Goal: Task Accomplishment & Management: Complete application form

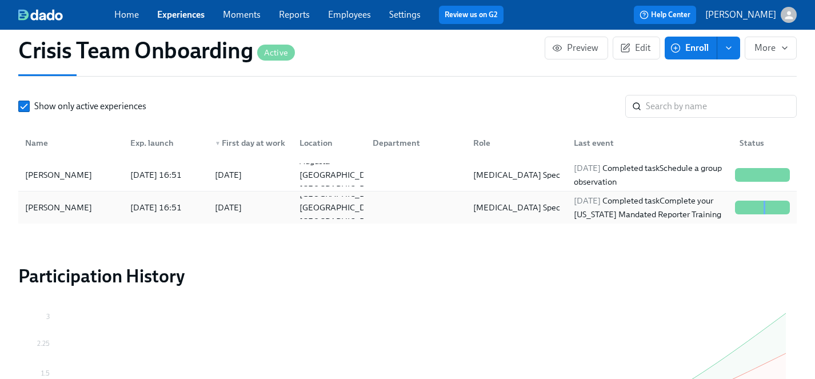
scroll to position [0, 657]
click at [178, 15] on link "Experiences" at bounding box center [180, 14] width 47 height 11
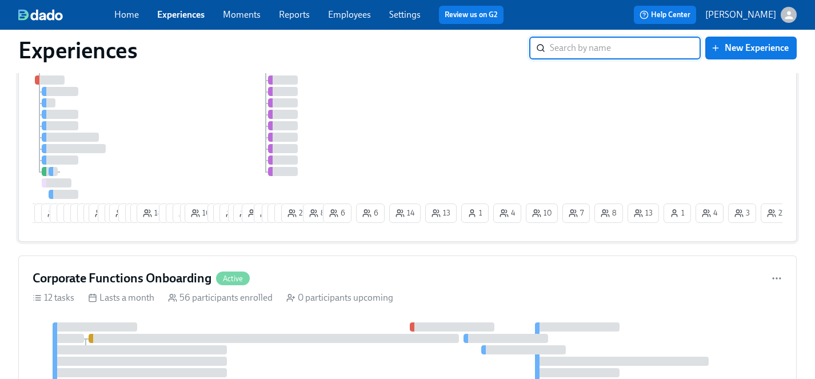
scroll to position [129, 0]
click at [186, 144] on div at bounding box center [177, 120] width 288 height 158
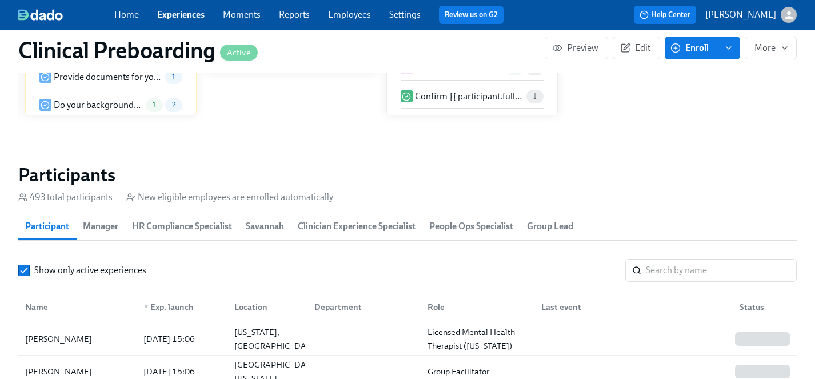
scroll to position [0, 13356]
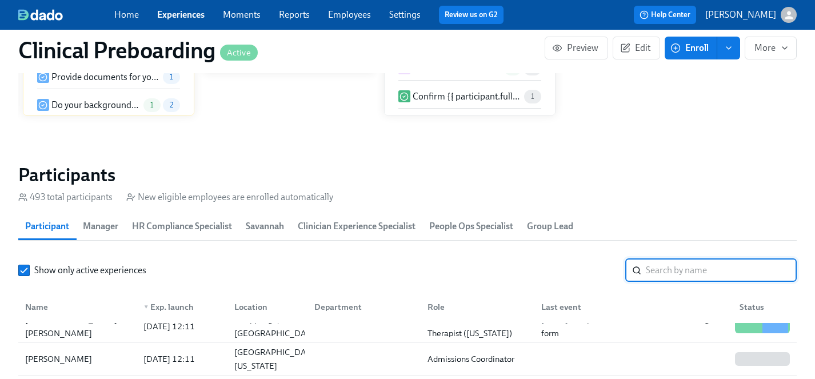
click at [691, 272] on input "search" at bounding box center [721, 270] width 151 height 23
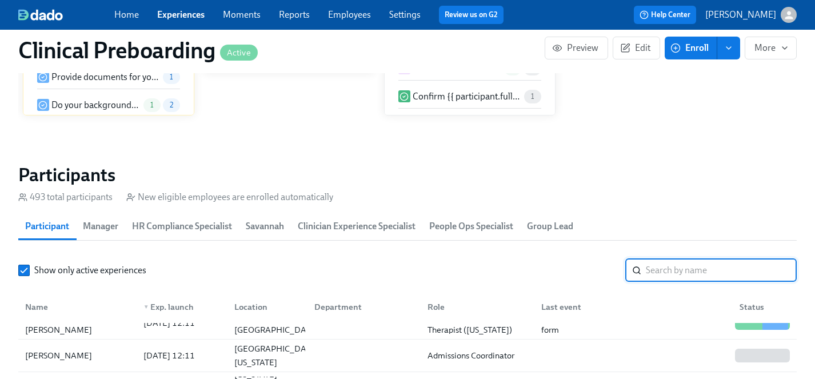
click at [678, 270] on input "search" at bounding box center [721, 270] width 151 height 23
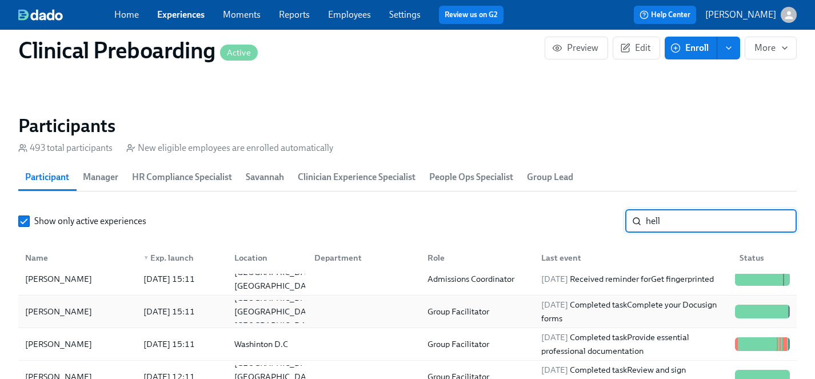
scroll to position [1198, 0]
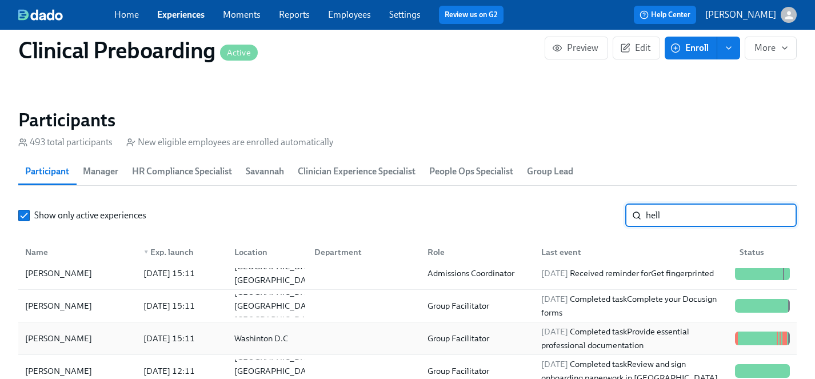
type input "hell"
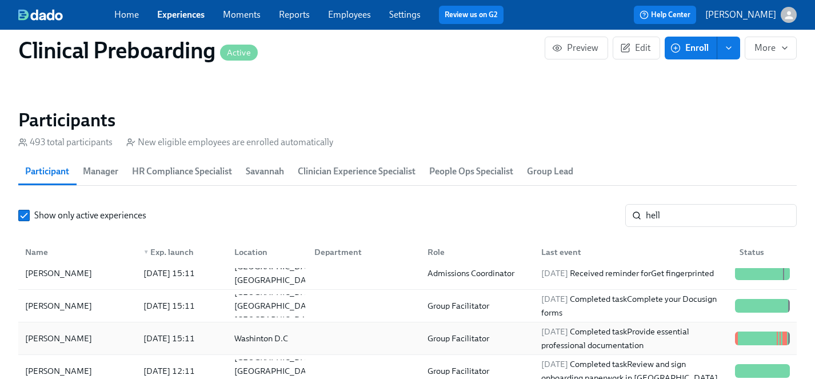
click at [48, 335] on div "Caroline Hellmann" at bounding box center [59, 338] width 76 height 14
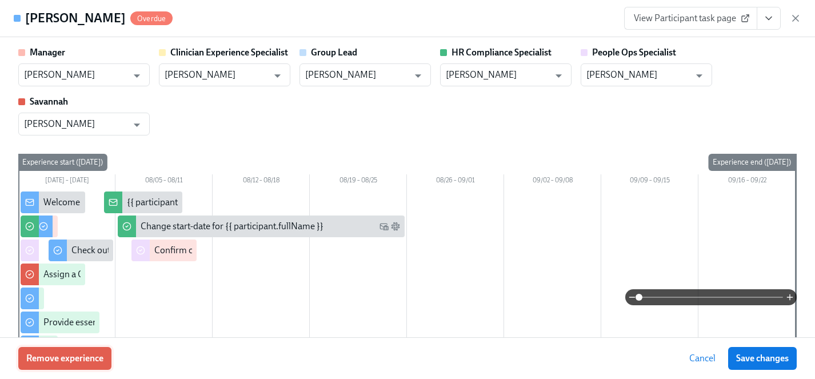
click at [81, 354] on span "Remove experience" at bounding box center [64, 358] width 77 height 11
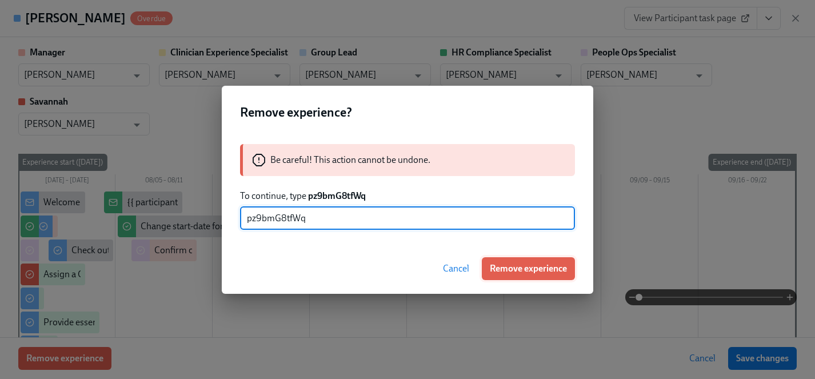
type input "pz9bmG8tfWq"
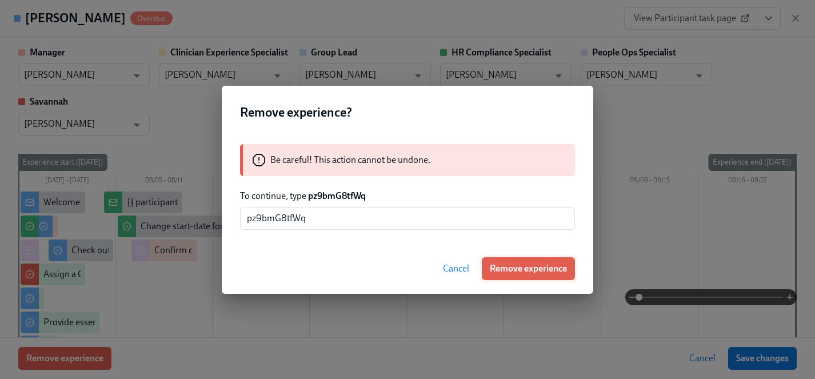
click at [517, 259] on button "Remove experience" at bounding box center [528, 268] width 93 height 23
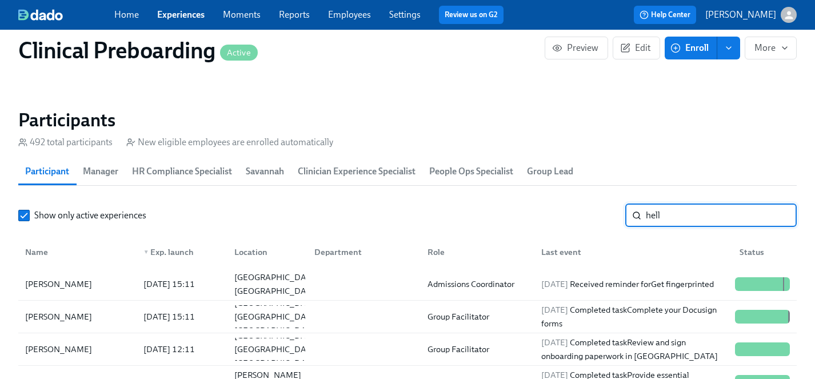
click at [671, 210] on input "hell" at bounding box center [721, 215] width 151 height 23
drag, startPoint x: 671, startPoint y: 210, endPoint x: 583, endPoint y: 210, distance: 87.4
click at [583, 210] on div "Show only active experiences hell ​" at bounding box center [407, 215] width 778 height 23
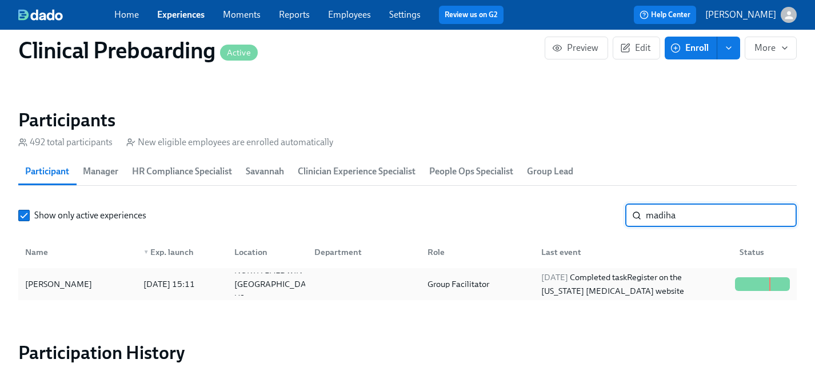
type input "madiha"
click at [51, 288] on div "Madiha Aziz" at bounding box center [59, 284] width 76 height 14
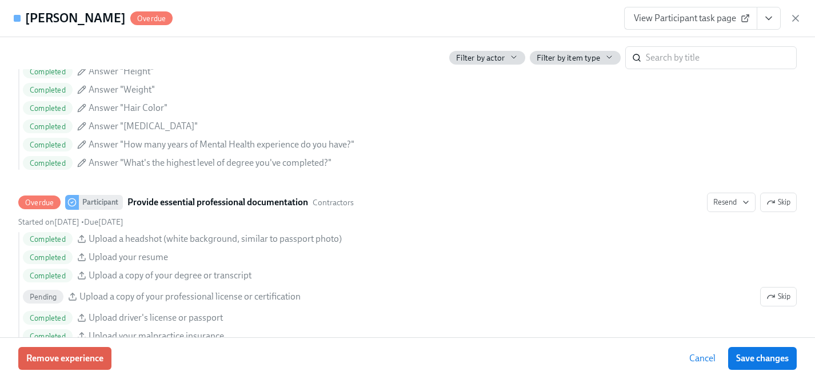
scroll to position [856, 0]
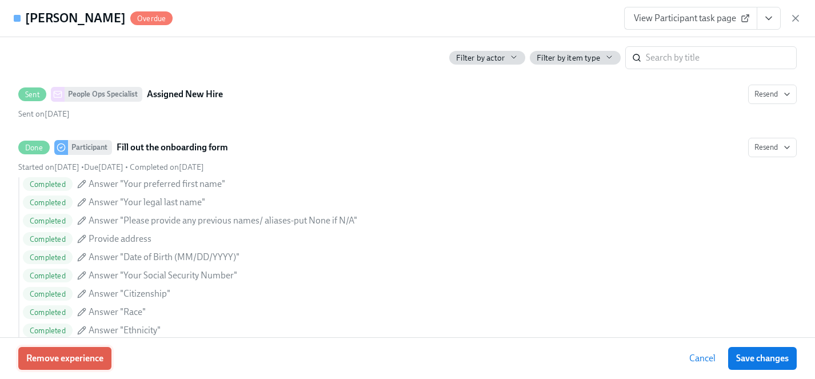
click at [94, 358] on span "Remove experience" at bounding box center [64, 358] width 77 height 11
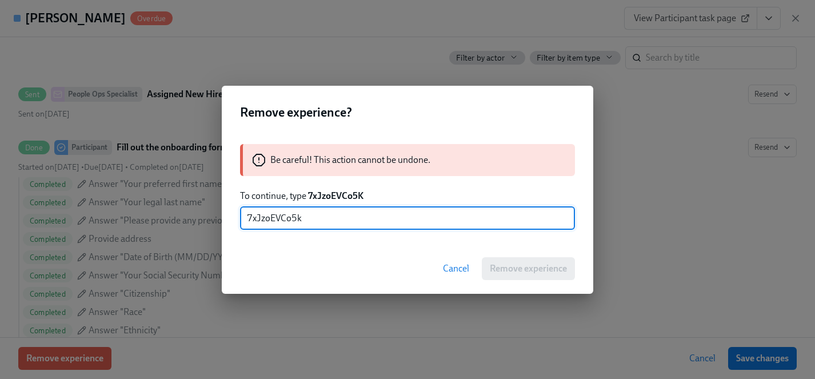
click at [316, 220] on input "7xJzoEVCo5k" at bounding box center [407, 218] width 335 height 23
click at [249, 217] on input "7xJzoEVCo5k" at bounding box center [407, 218] width 335 height 23
click at [318, 223] on input "7xJzoEVCo5k" at bounding box center [407, 218] width 335 height 23
drag, startPoint x: 306, startPoint y: 219, endPoint x: 179, endPoint y: 219, distance: 126.8
click at [179, 219] on div "Remove experience? Be careful! This action cannot be undone. To continue, type …" at bounding box center [407, 189] width 815 height 379
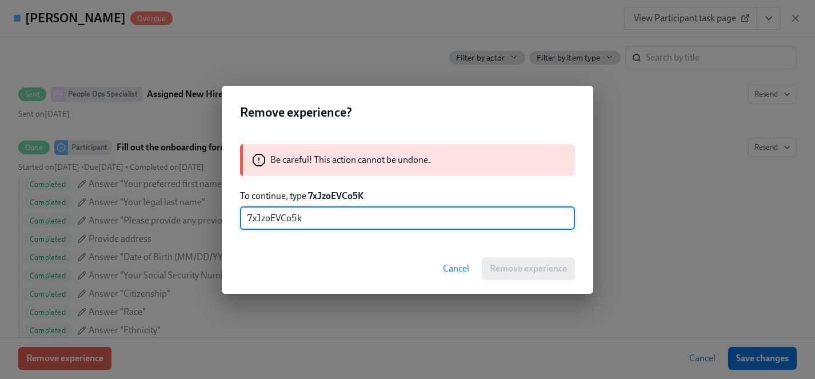
click at [309, 215] on input "7xJzoEVCo5k" at bounding box center [407, 218] width 335 height 23
type input "7xJzoEVCo5K"
click at [533, 269] on span "Remove experience" at bounding box center [528, 268] width 77 height 11
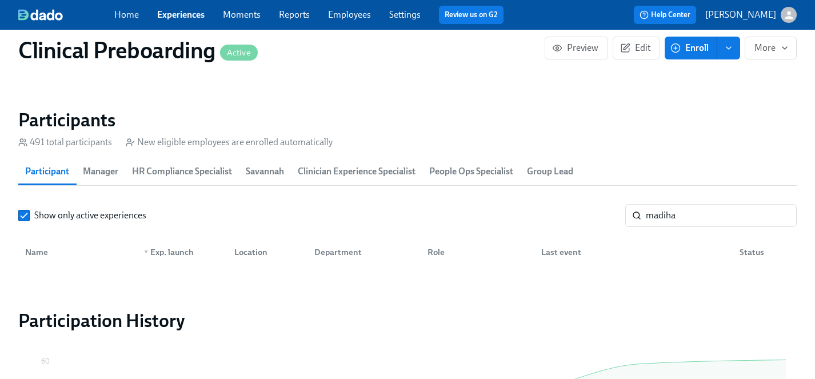
click at [189, 12] on link "Experiences" at bounding box center [180, 14] width 47 height 11
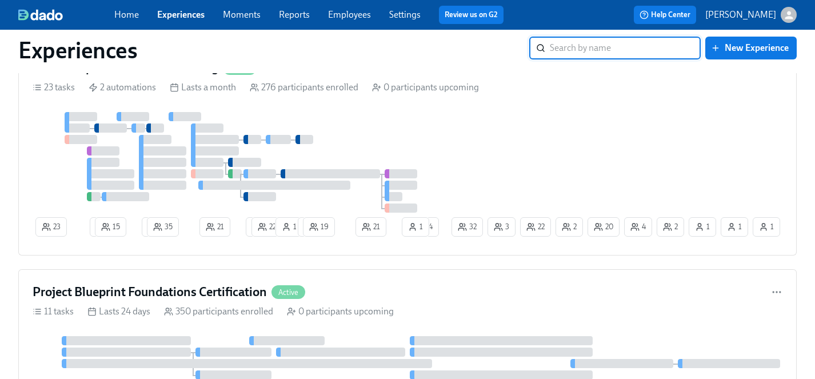
scroll to position [970, 0]
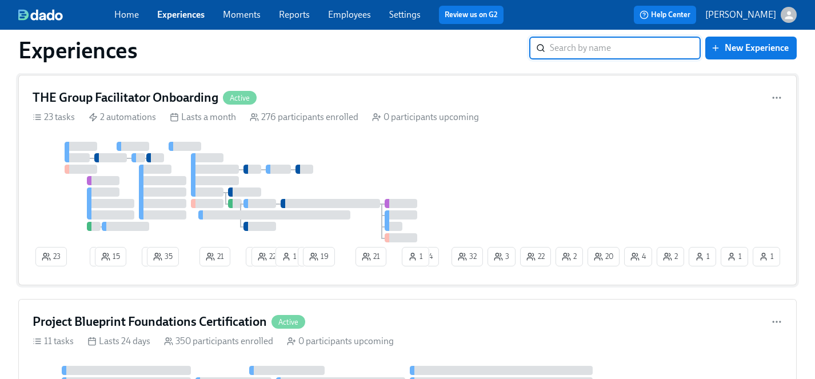
click at [513, 148] on div "23 2 15 2 35 21 1 22 1 1 19 21 1 20 2 22 4 2 32 1 3 24 1 1" at bounding box center [408, 206] width 750 height 129
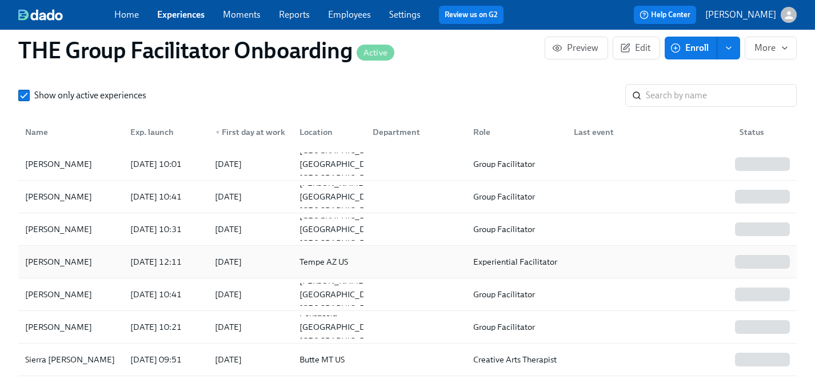
scroll to position [1086, 0]
click at [709, 96] on input "search" at bounding box center [721, 96] width 151 height 23
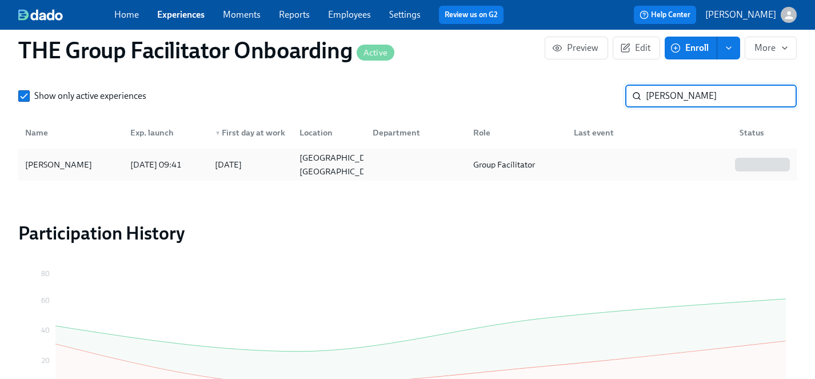
type input "nancy"
click at [83, 162] on div "Nancy Rodriguez" at bounding box center [59, 165] width 76 height 14
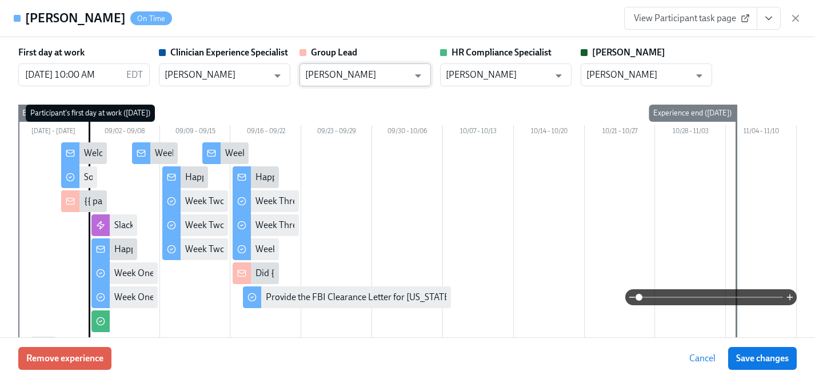
click at [343, 71] on input "Elizabeth Mason" at bounding box center [356, 74] width 103 height 23
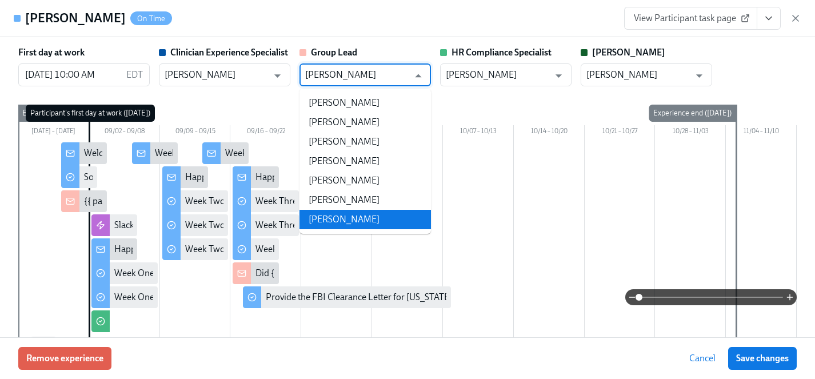
click at [376, 222] on li "Denise Chevalier" at bounding box center [364, 219] width 131 height 19
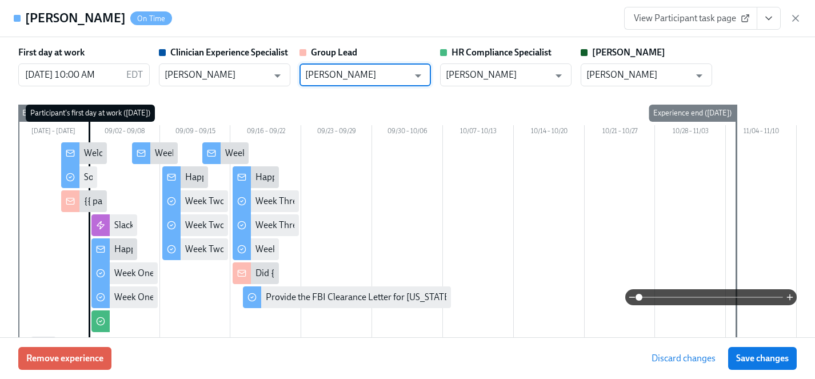
type input "Denise Chevalier"
click at [322, 98] on div "First day at work 09/02/2025 10:00 AM EDT ​ Clinician Experience Specialist Mag…" at bounding box center [407, 211] width 778 height 330
click at [754, 362] on span "Save changes" at bounding box center [762, 358] width 53 height 11
type input "Denise Chevalier"
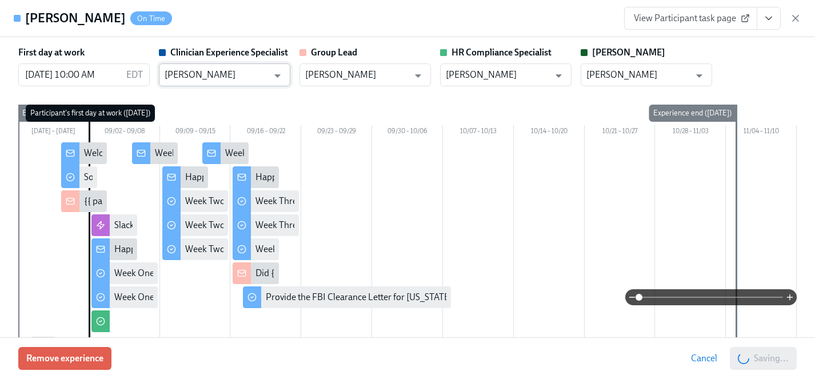
scroll to position [0, 19074]
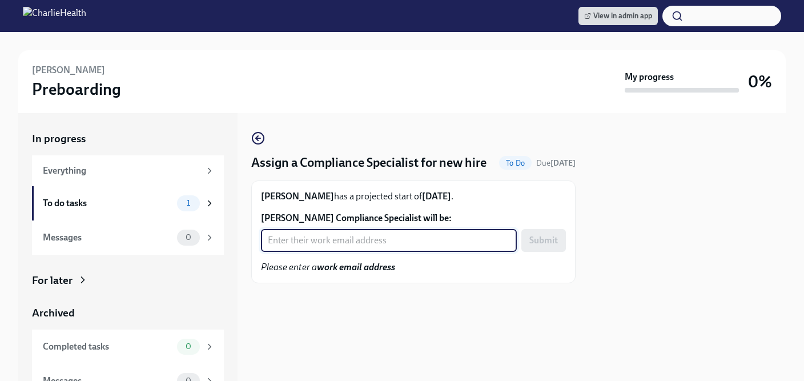
click at [349, 252] on input "[PERSON_NAME] Compliance Specialist will be:" at bounding box center [389, 240] width 256 height 23
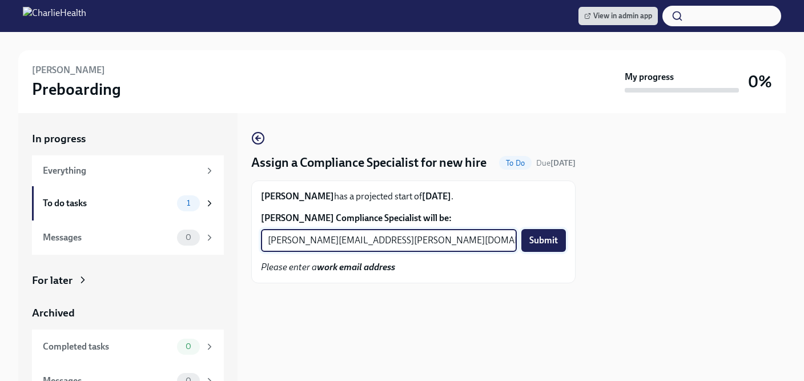
type input "[PERSON_NAME][EMAIL_ADDRESS][PERSON_NAME][DOMAIN_NAME]"
click at [540, 246] on span "Submit" at bounding box center [544, 240] width 29 height 11
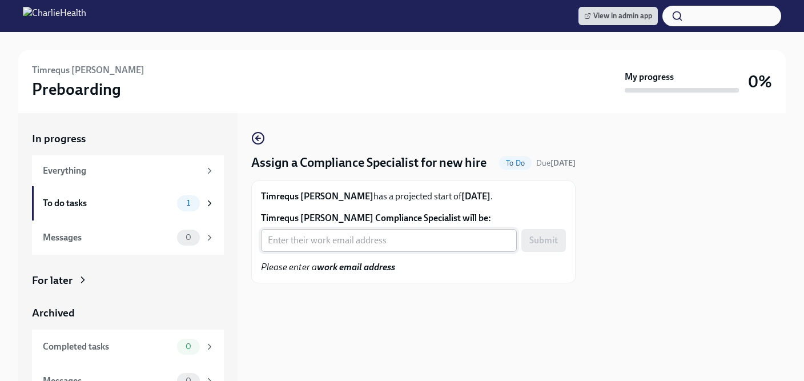
click at [366, 252] on input "Timrequs Tucker's Compliance Specialist will be:" at bounding box center [389, 240] width 256 height 23
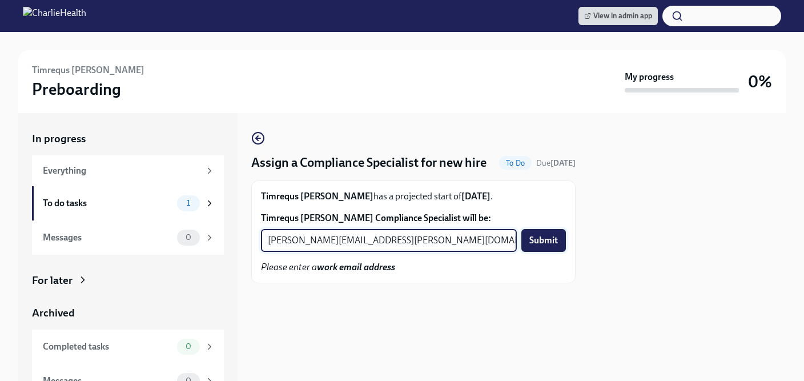
type input "kristy.johnson@charliehealth.com"
click at [550, 246] on span "Submit" at bounding box center [544, 240] width 29 height 11
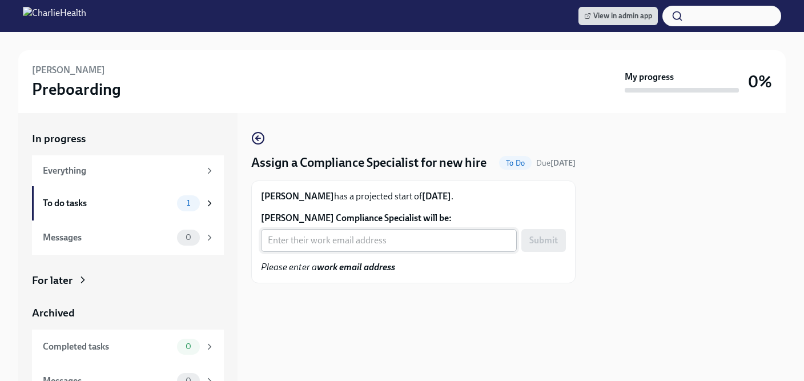
click at [321, 252] on input "Wesley Standridge's Compliance Specialist will be:" at bounding box center [389, 240] width 256 height 23
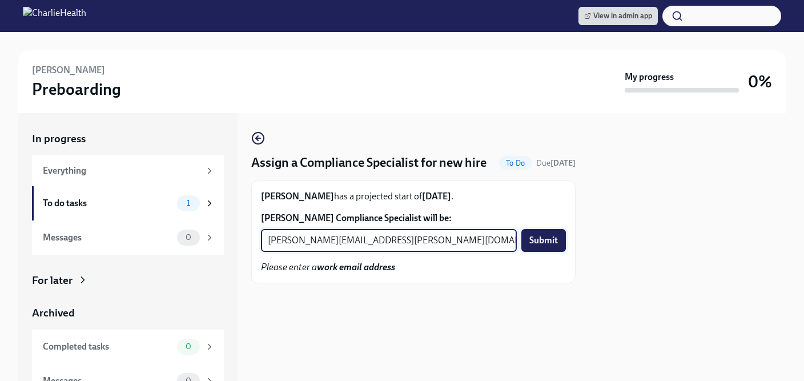
type input "michelle.winograd@charliehealth.com"
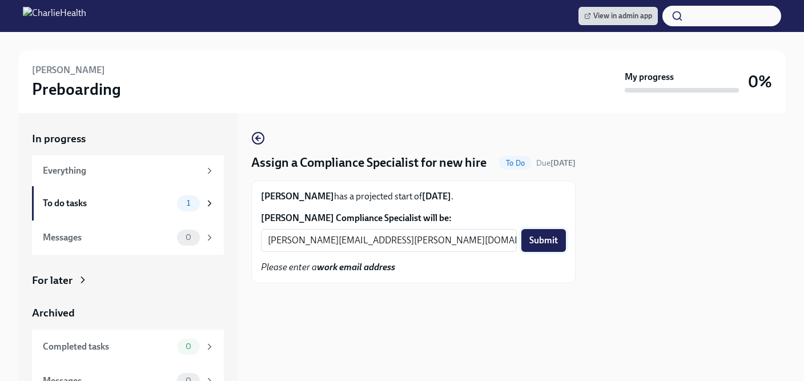
click at [549, 246] on span "Submit" at bounding box center [544, 240] width 29 height 11
click at [317, 252] on input "[PERSON_NAME] Compliance Specialist will be:" at bounding box center [389, 240] width 256 height 23
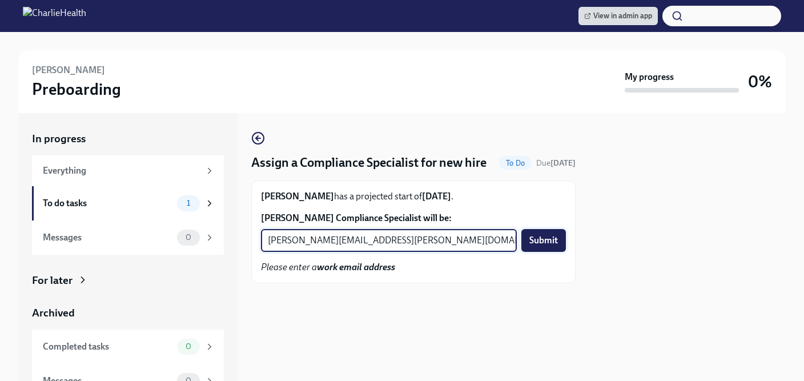
type input "[PERSON_NAME][EMAIL_ADDRESS][PERSON_NAME][DOMAIN_NAME]"
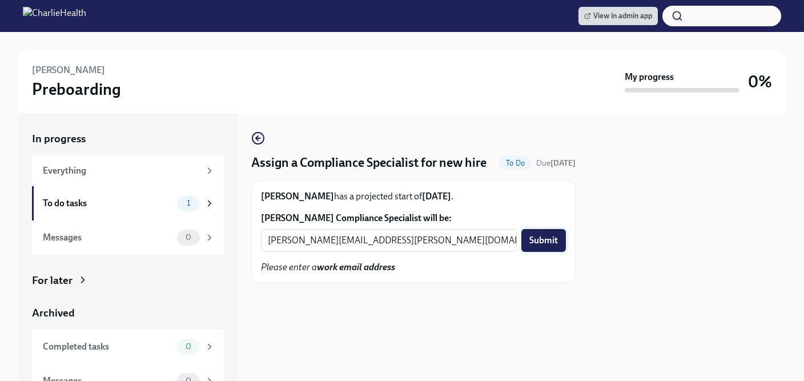
click at [543, 246] on span "Submit" at bounding box center [544, 240] width 29 height 11
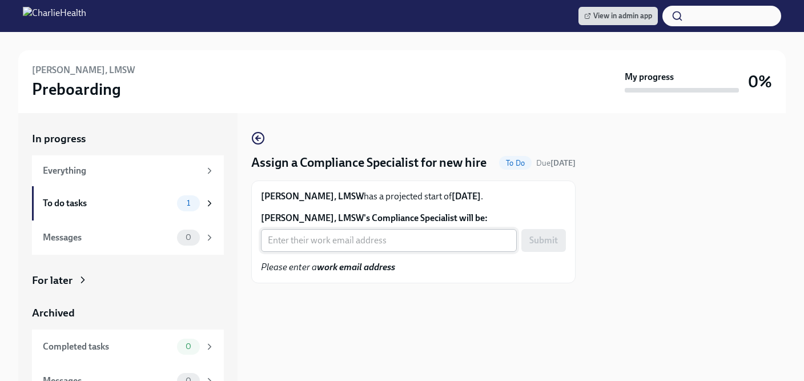
click at [363, 252] on input "Katie Thurston, LMSW's Compliance Specialist will be:" at bounding box center [389, 240] width 256 height 23
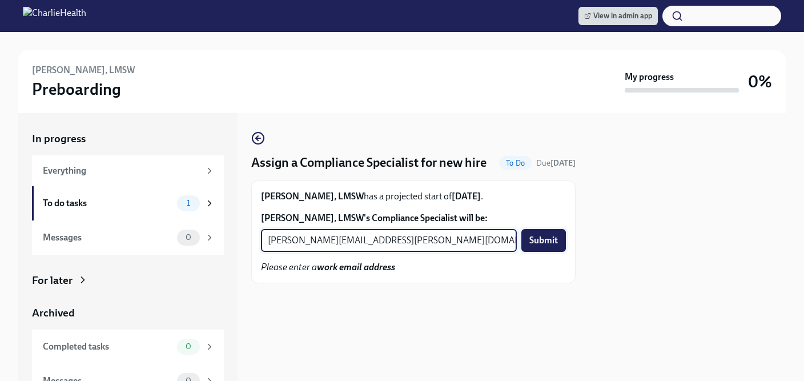
type input "briana.holloway@charliehealth.com"
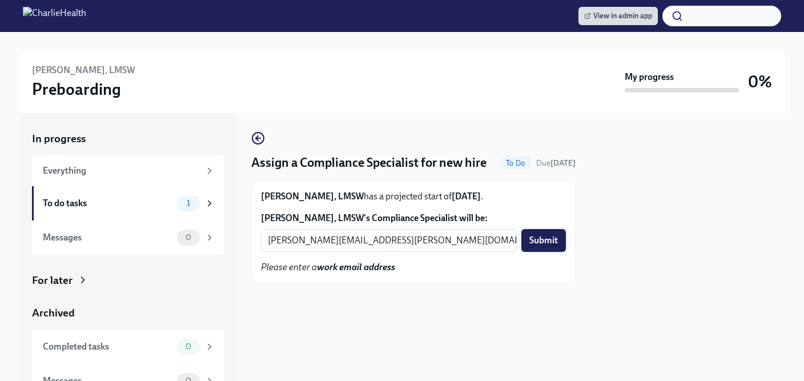
click at [547, 246] on span "Submit" at bounding box center [544, 240] width 29 height 11
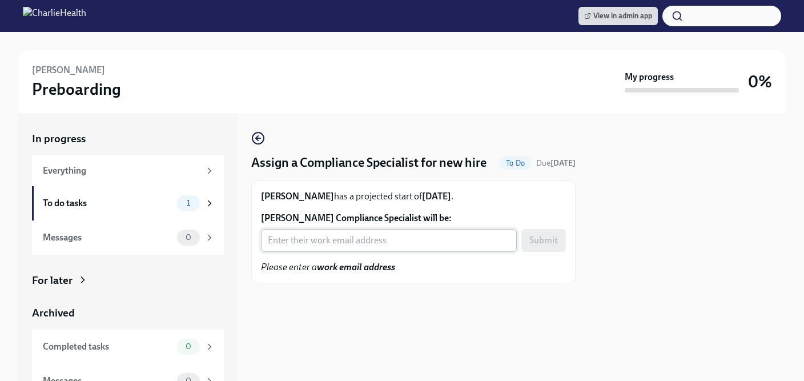
click at [367, 252] on input "Karen Gonzalez-Videla's Compliance Specialist will be:" at bounding box center [389, 240] width 256 height 23
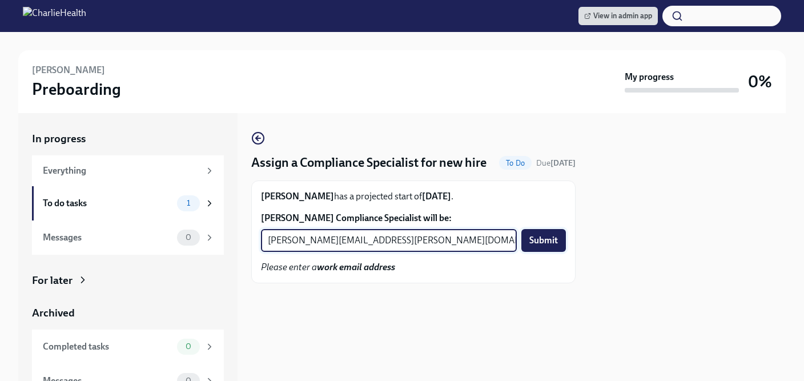
type input "chelsey.mendoza@charliehealth.com"
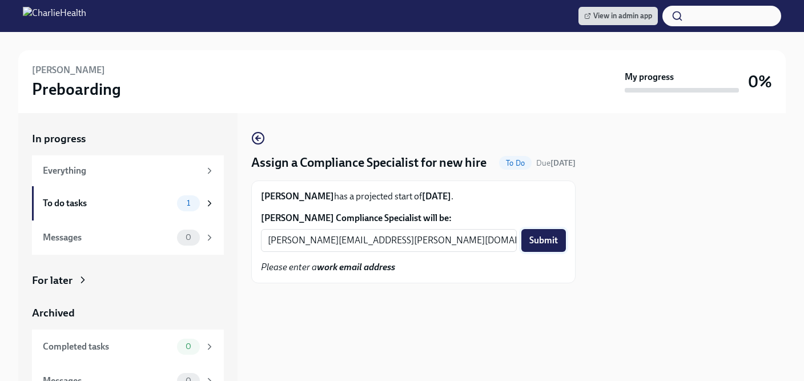
click at [543, 246] on span "Submit" at bounding box center [544, 240] width 29 height 11
click at [359, 252] on input "Chandra Green's Compliance Specialist will be:" at bounding box center [389, 240] width 256 height 23
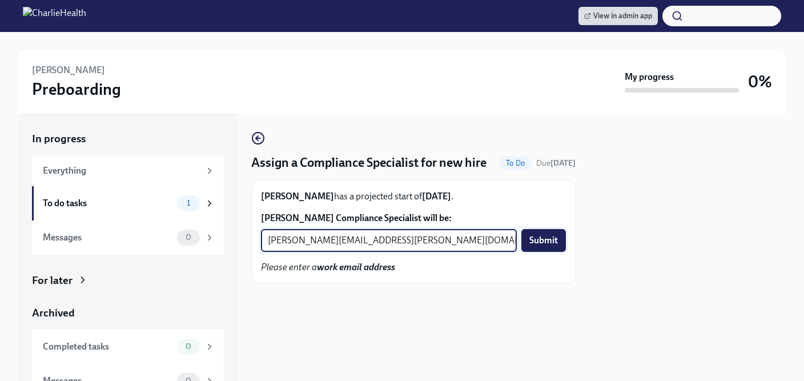
type input "tyler.pieper@charliehealth.com"
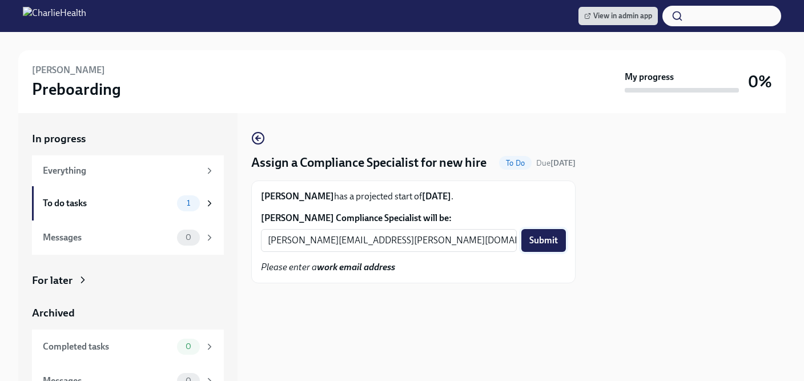
click at [539, 246] on span "Submit" at bounding box center [544, 240] width 29 height 11
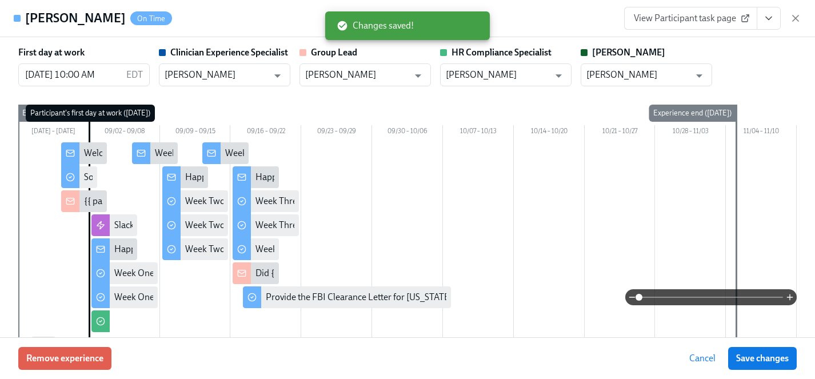
scroll to position [515, 0]
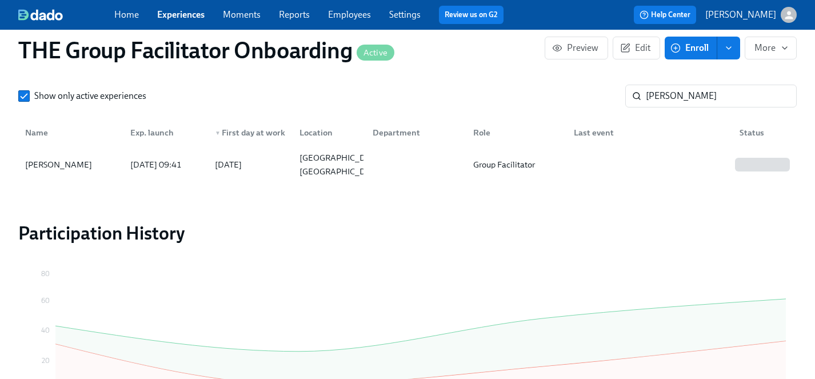
click at [178, 15] on link "Experiences" at bounding box center [180, 14] width 47 height 11
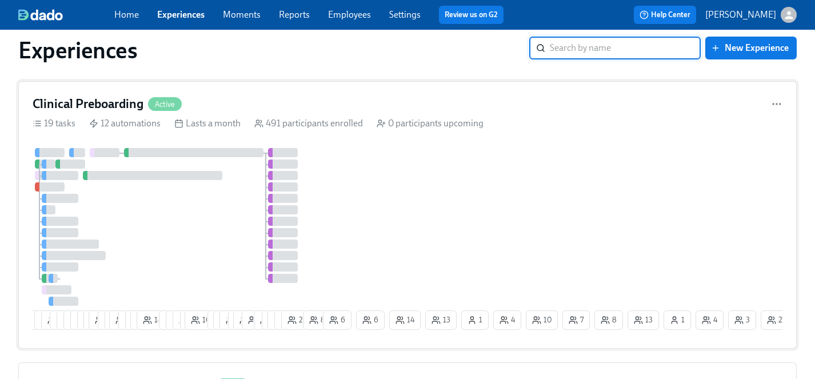
scroll to position [15, 0]
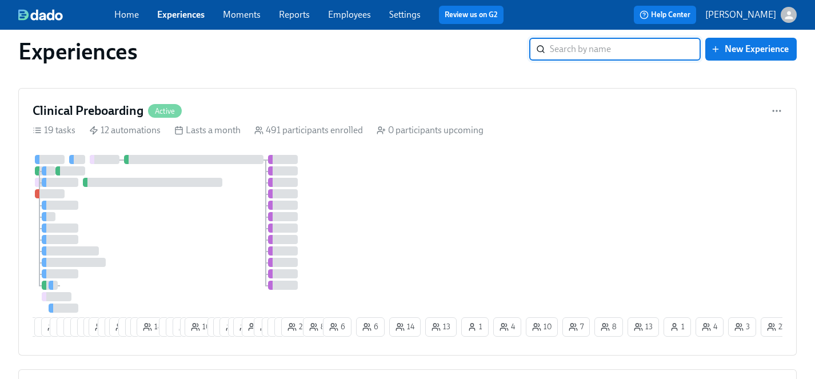
click at [570, 210] on div "17 15 13 13 3 3 5 7 4 8 29 4 2 19 7 7 12 18 9 8 9 4 10 7 17 15 4 23 3 11 9 12 1…" at bounding box center [408, 248] width 750 height 186
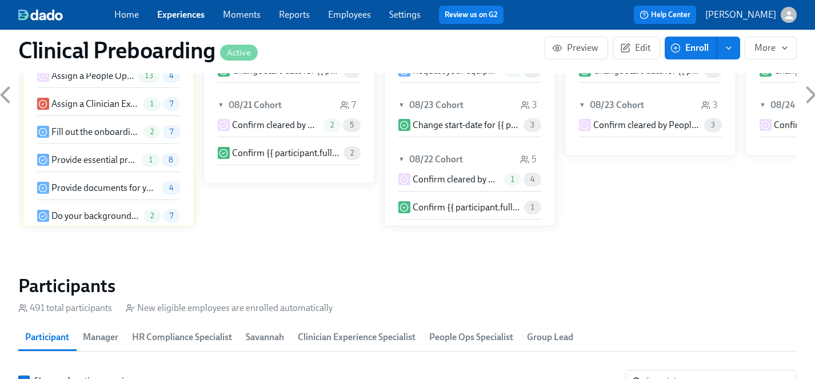
scroll to position [1282, 0]
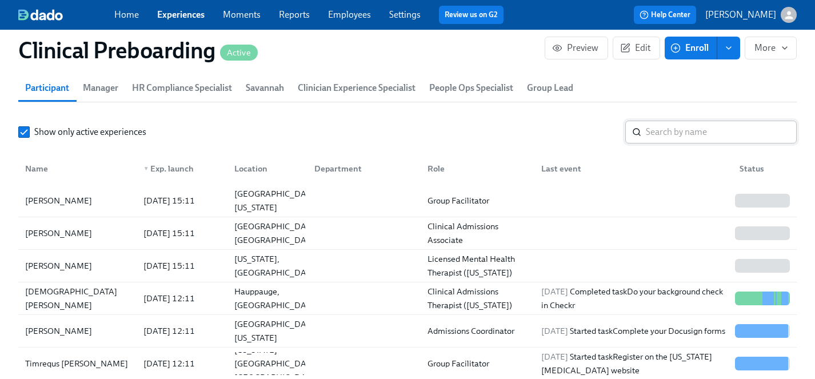
click at [685, 129] on input "search" at bounding box center [721, 132] width 151 height 23
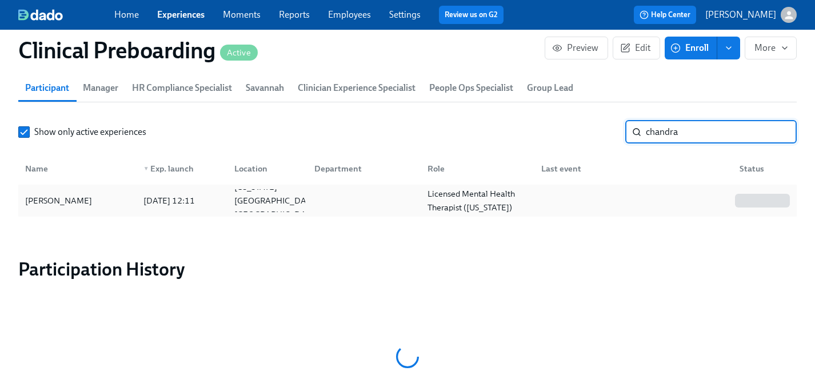
type input "chandra"
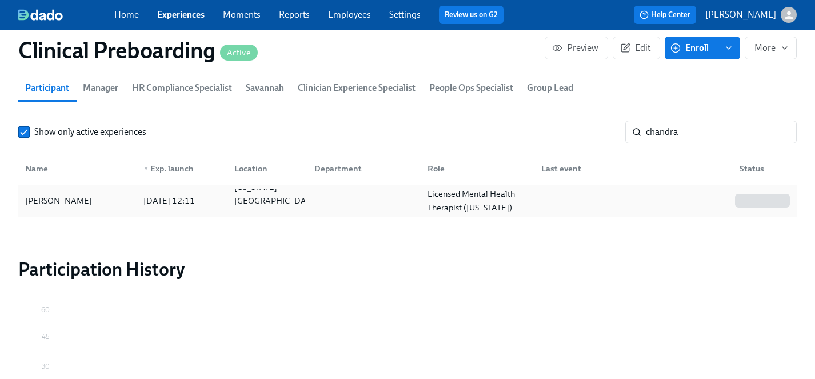
click at [58, 196] on div "Chandra Green" at bounding box center [59, 201] width 76 height 14
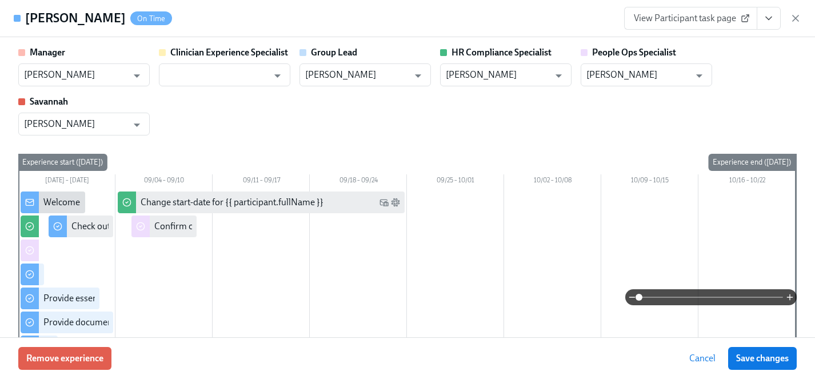
scroll to position [1973, 0]
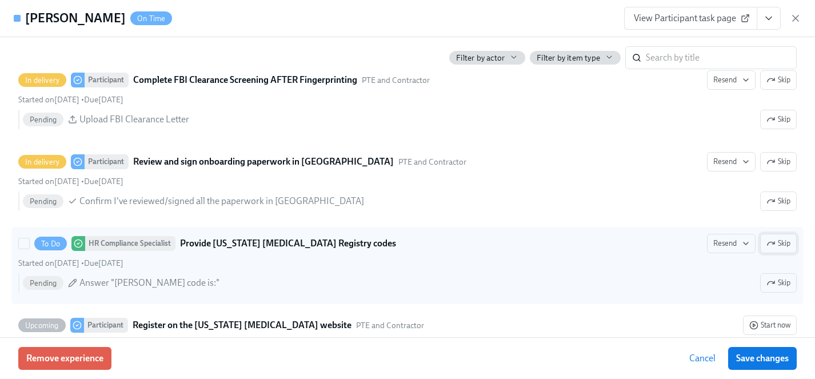
click at [776, 244] on span "Skip" at bounding box center [778, 243] width 24 height 11
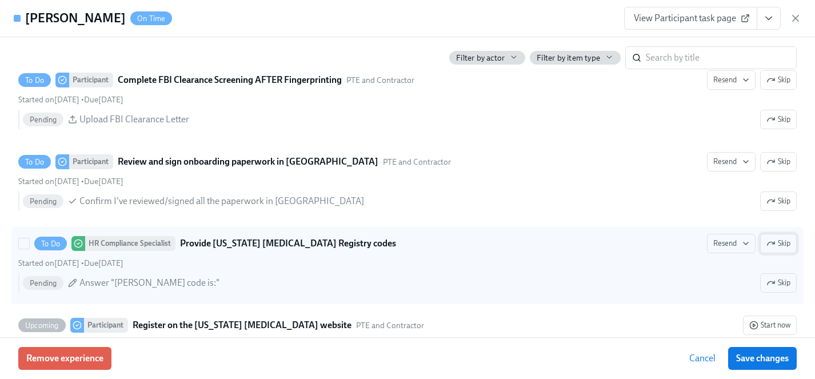
click at [788, 243] on span "Skip" at bounding box center [778, 243] width 24 height 11
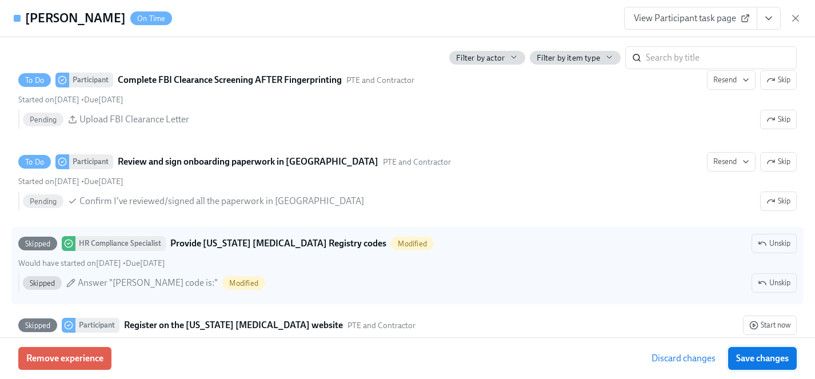
click at [770, 354] on span "Save changes" at bounding box center [762, 358] width 53 height 11
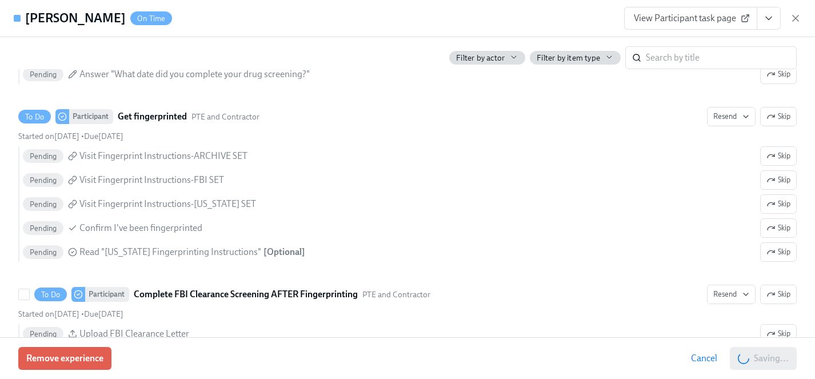
scroll to position [1755, 0]
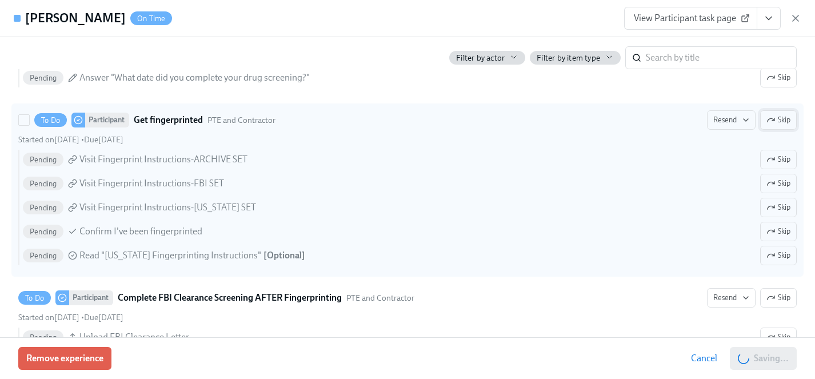
click at [782, 122] on span "Skip" at bounding box center [778, 119] width 24 height 11
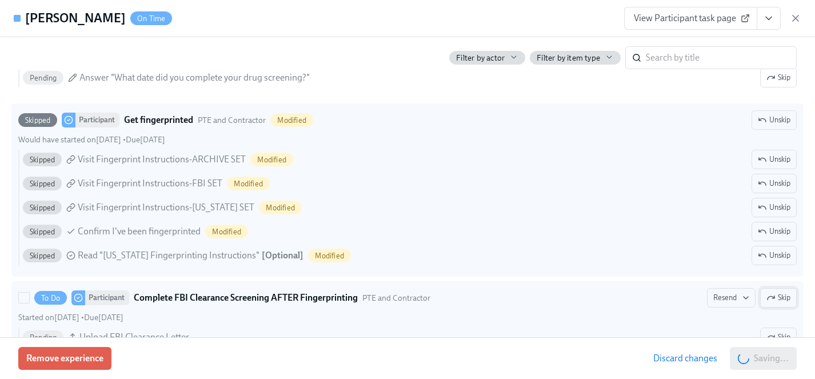
click at [772, 298] on icon "button" at bounding box center [773, 297] width 2 height 2
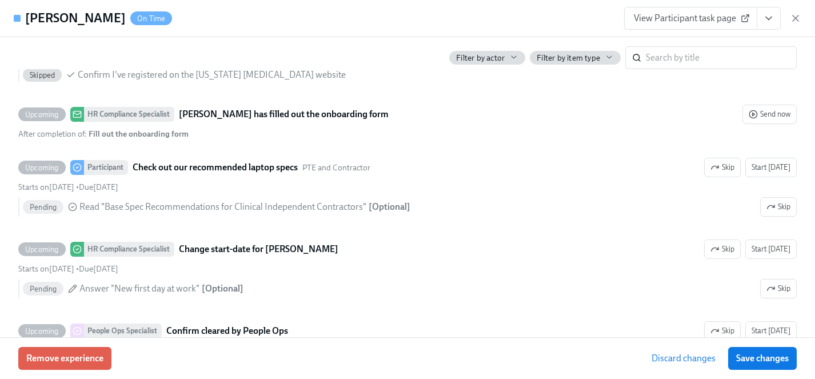
scroll to position [2303, 0]
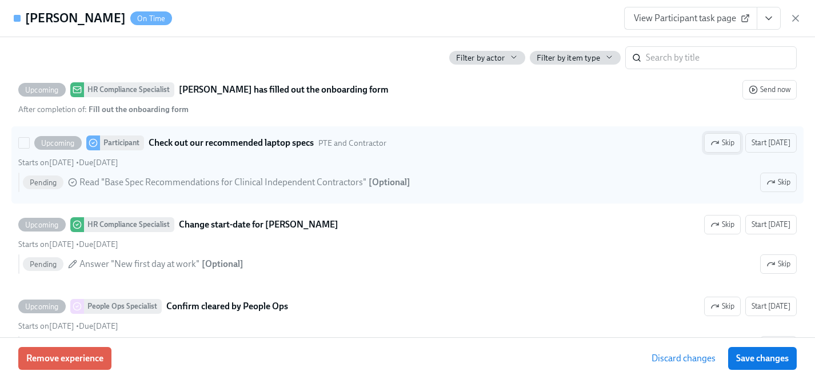
click at [726, 140] on span "Skip" at bounding box center [722, 142] width 24 height 11
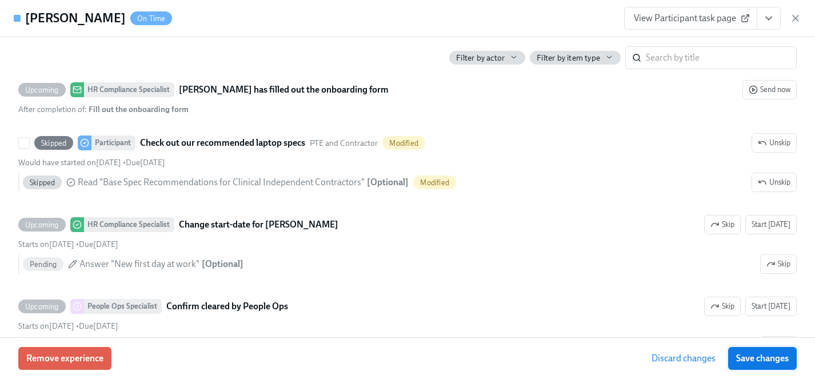
click at [767, 357] on span "Save changes" at bounding box center [762, 358] width 53 height 11
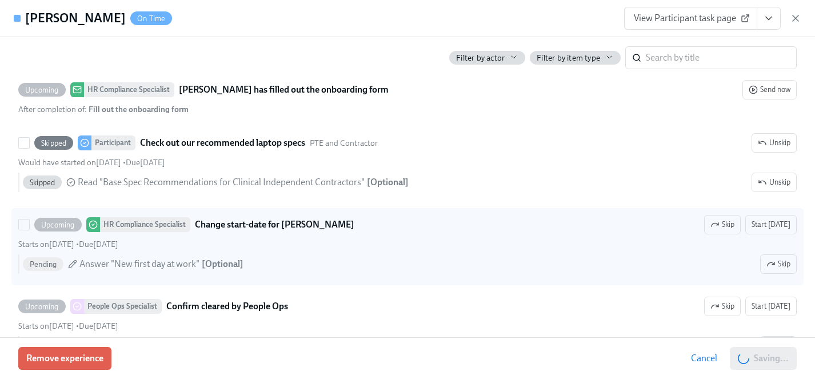
scroll to position [2501, 0]
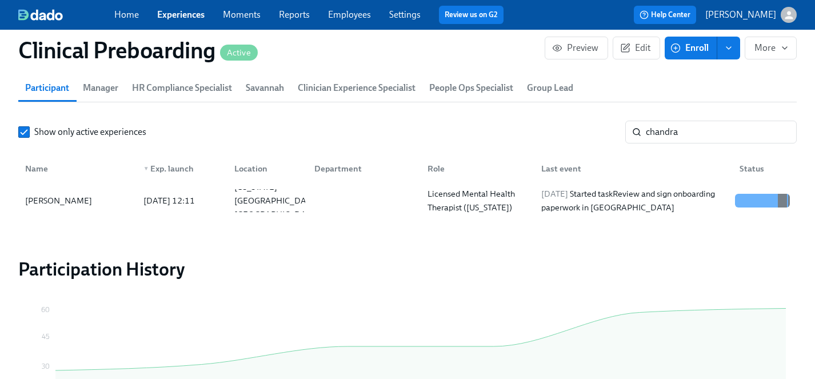
click at [177, 9] on span "Experiences" at bounding box center [180, 15] width 47 height 13
click at [177, 11] on link "Experiences" at bounding box center [180, 14] width 47 height 11
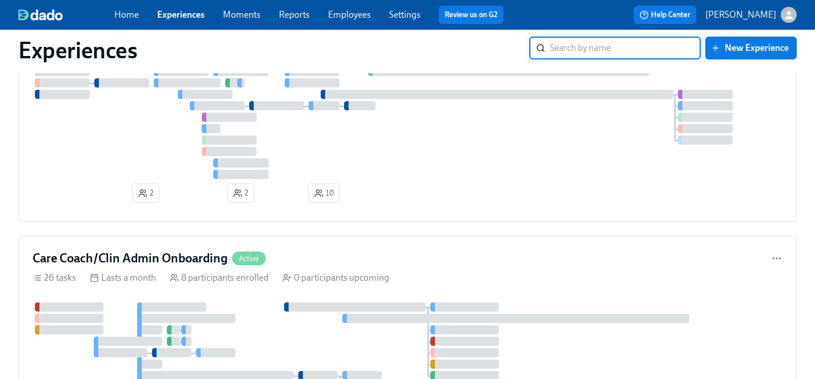
scroll to position [3008, 0]
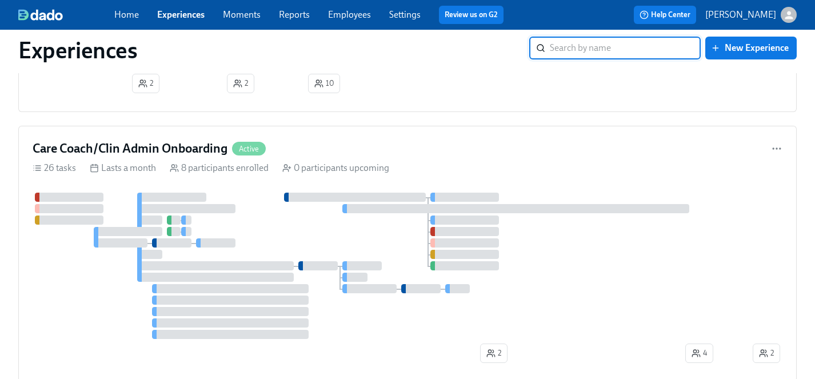
click at [171, 62] on div "Experiences" at bounding box center [273, 50] width 511 height 27
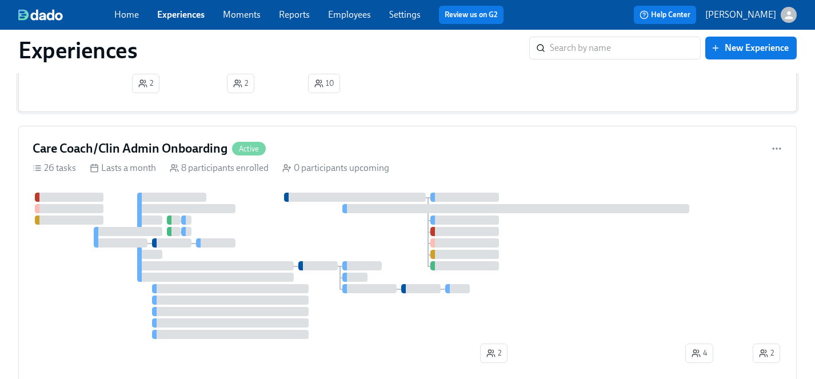
click at [179, 86] on div "2 2 10" at bounding box center [408, 27] width 750 height 141
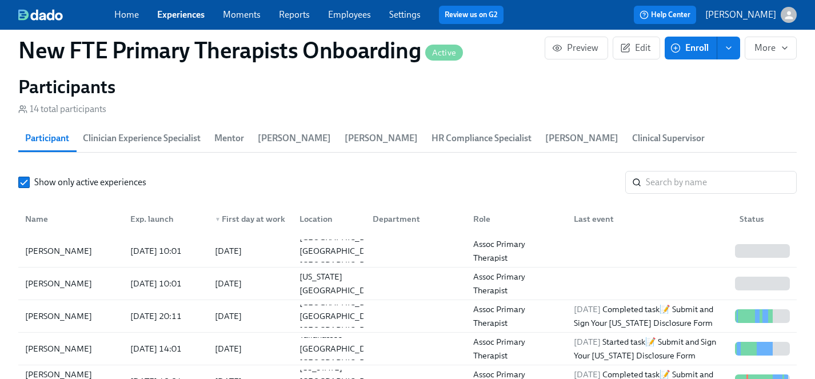
scroll to position [1055, 0]
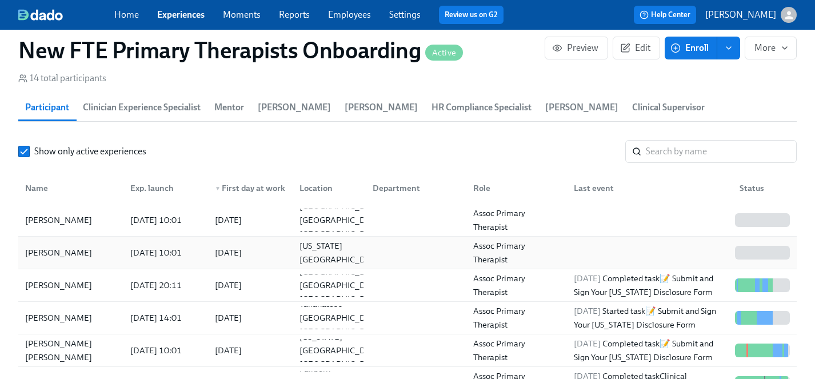
click at [69, 246] on div "Lilly Klingsporn" at bounding box center [59, 253] width 76 height 14
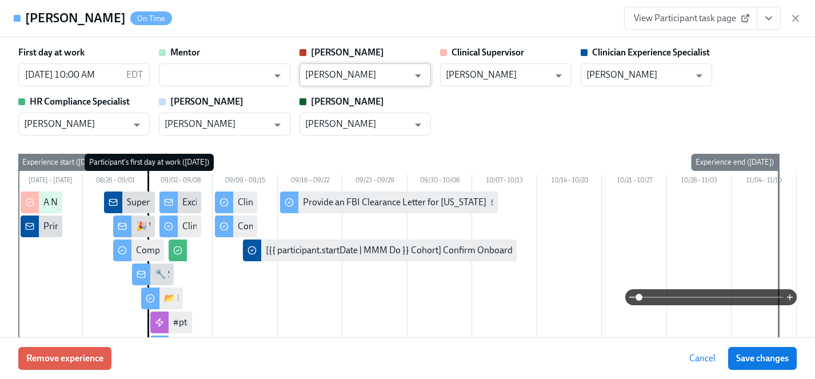
click at [369, 71] on input "Clarissa Arellano" at bounding box center [356, 74] width 103 height 23
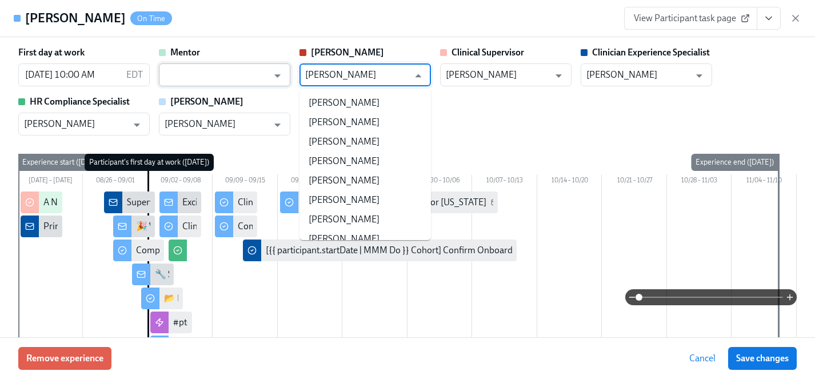
scroll to position [1383, 0]
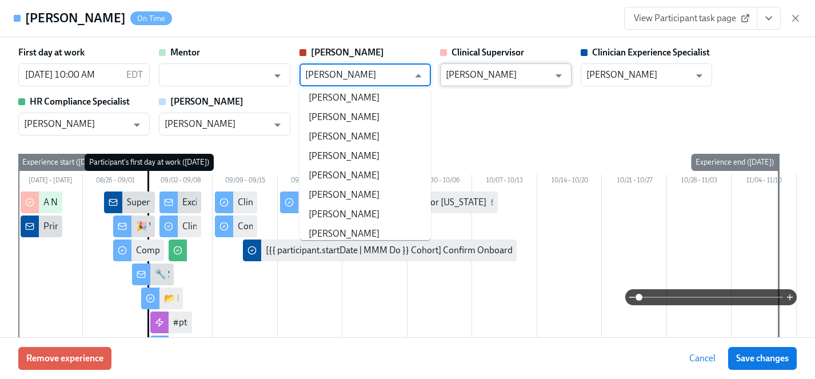
click at [494, 72] on input "Alysson Thewes" at bounding box center [497, 74] width 103 height 23
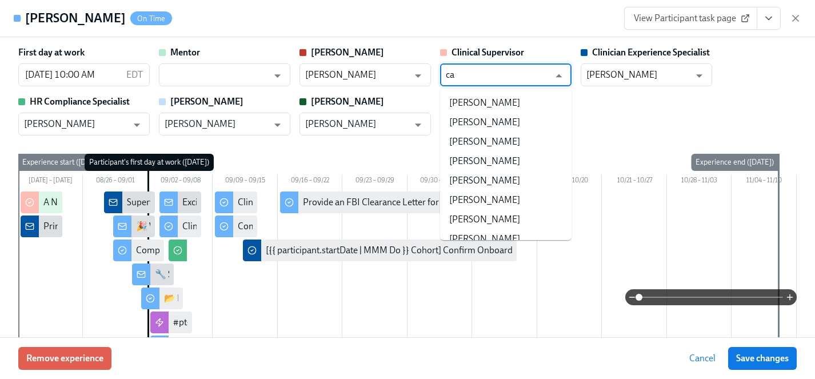
scroll to position [0, 0]
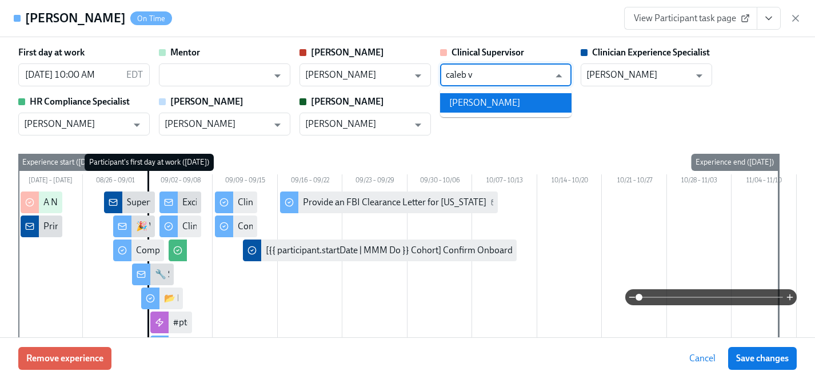
click at [513, 100] on li "Caleb VandeBerg" at bounding box center [505, 102] width 131 height 19
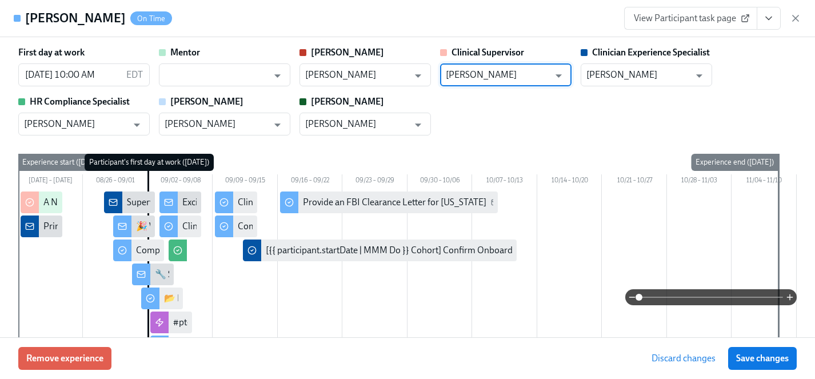
type input "Caleb VandeBerg"
click at [523, 135] on div "First day at work 09/02/2025 10:00 AM EDT ​ Mentor ​ Clarissa Clarissa Arellano…" at bounding box center [407, 247] width 778 height 403
click at [767, 360] on span "Save changes" at bounding box center [762, 358] width 53 height 11
type input "Caleb VandeBerg"
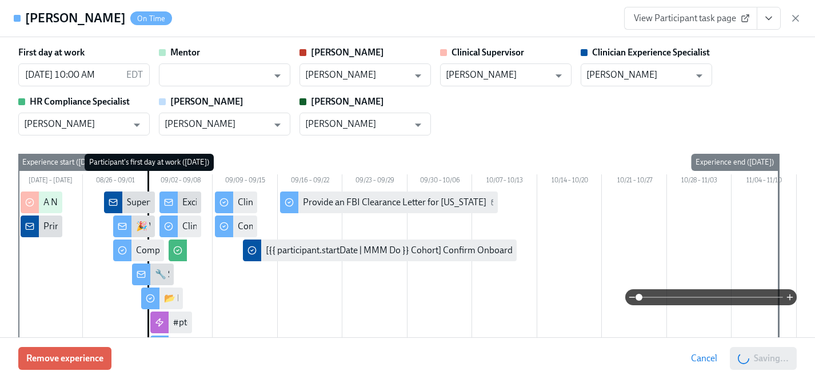
scroll to position [0, 3726]
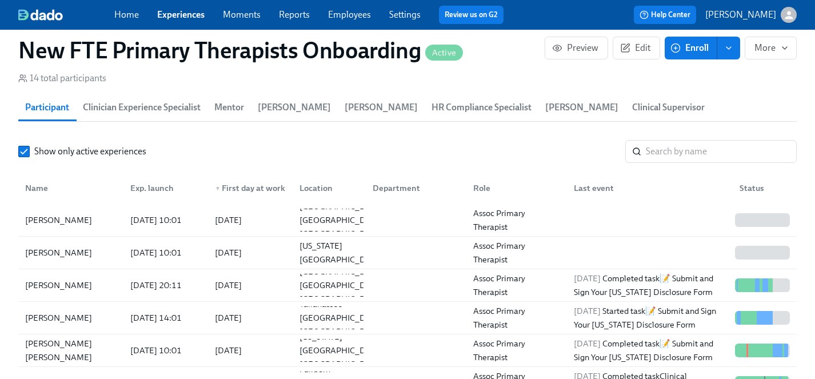
click at [179, 14] on link "Experiences" at bounding box center [180, 14] width 47 height 11
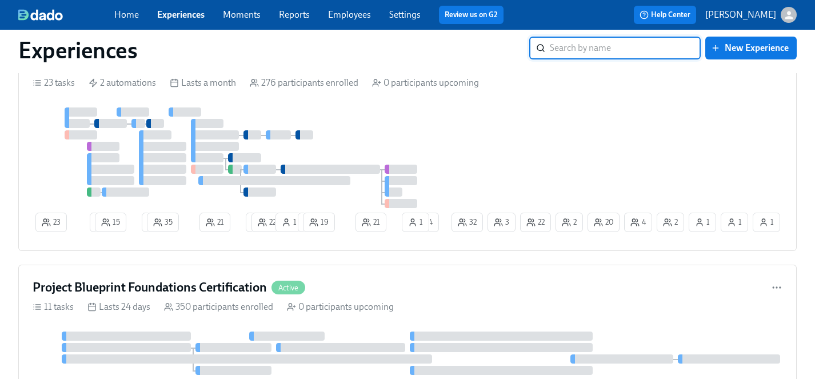
scroll to position [1009, 0]
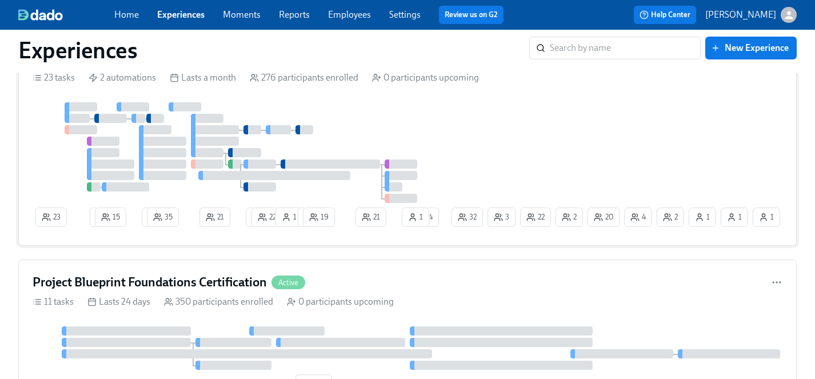
click at [394, 145] on div at bounding box center [241, 152] width 417 height 101
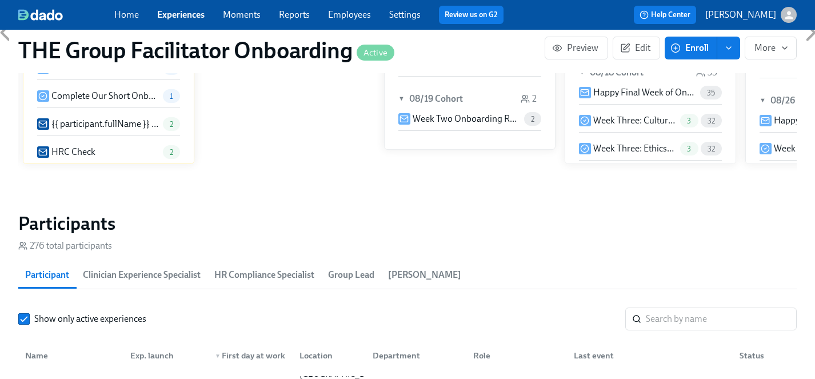
scroll to position [965, 0]
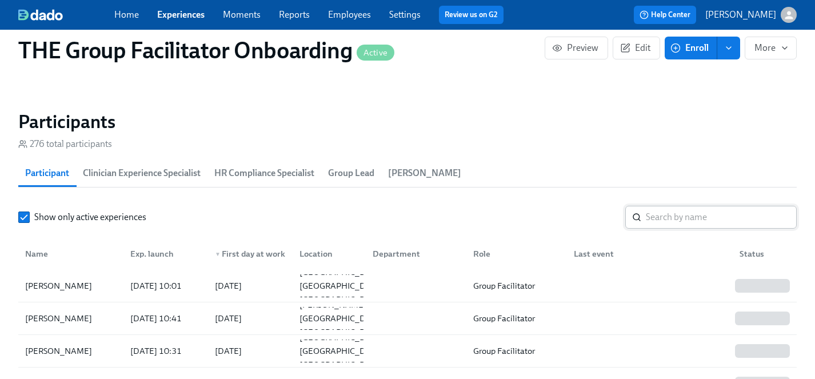
click at [687, 216] on input "search" at bounding box center [721, 217] width 151 height 23
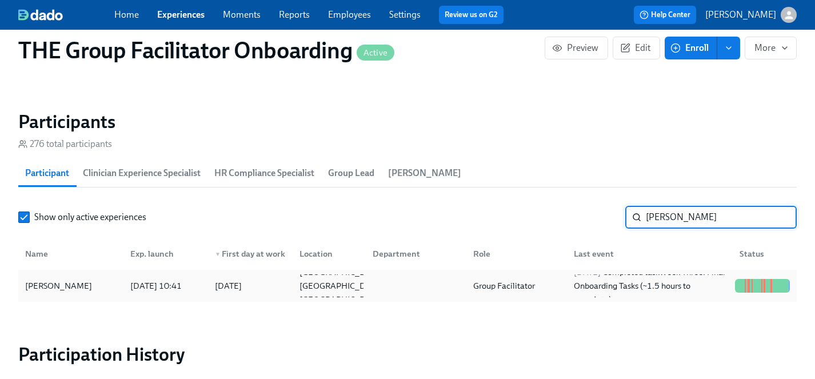
type input "dominique"
click at [47, 283] on div "Dominique Vincent" at bounding box center [59, 286] width 76 height 14
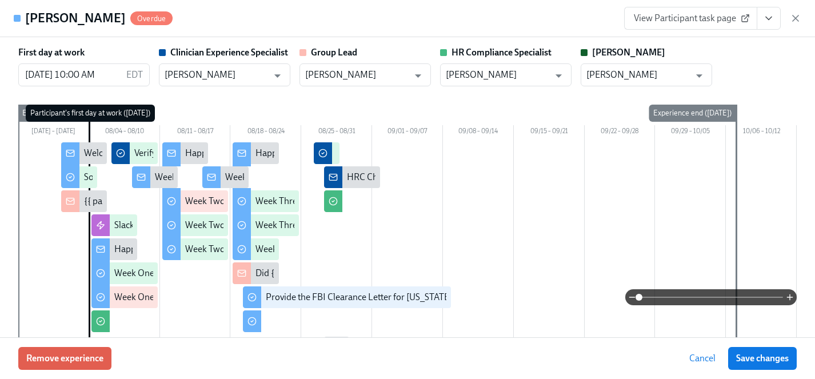
click at [699, 21] on span "View Participant task page" at bounding box center [691, 18] width 114 height 11
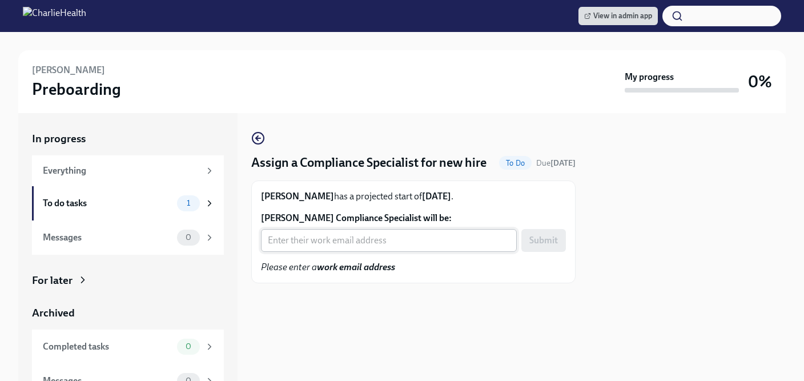
click at [326, 252] on input "[PERSON_NAME] Compliance Specialist will be:" at bounding box center [389, 240] width 256 height 23
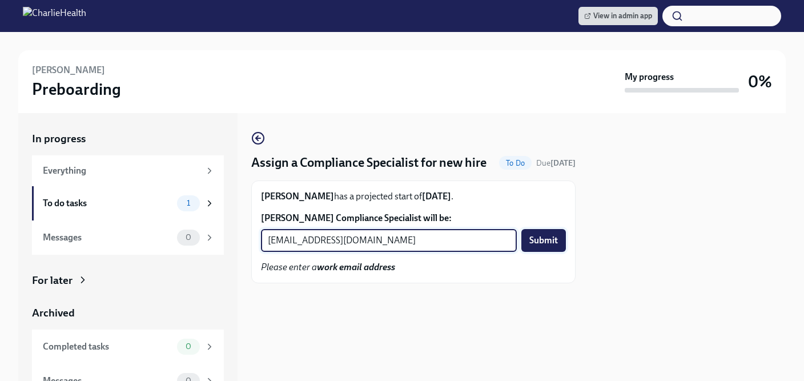
type input "crystal.hemenes@charliehealth.com"
click at [544, 246] on span "Submit" at bounding box center [544, 240] width 29 height 11
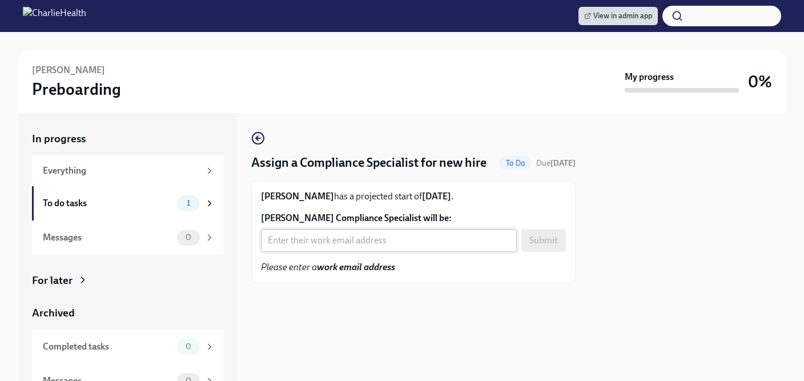
click at [333, 252] on input "[PERSON_NAME] Compliance Specialist will be:" at bounding box center [389, 240] width 256 height 23
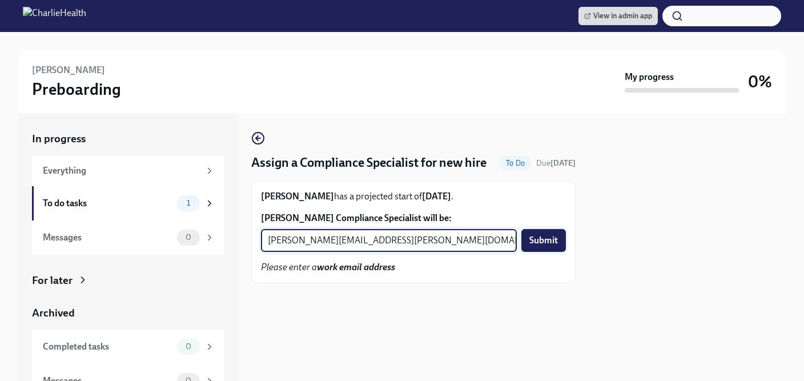
type input "briana.holloway@charliehealth.com"
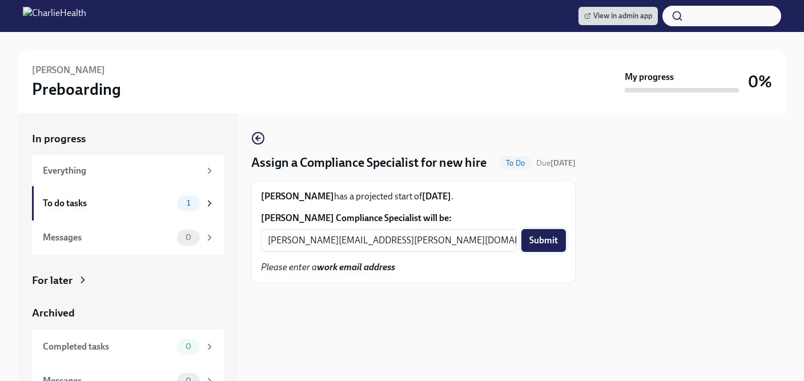
click at [546, 246] on span "Submit" at bounding box center [544, 240] width 29 height 11
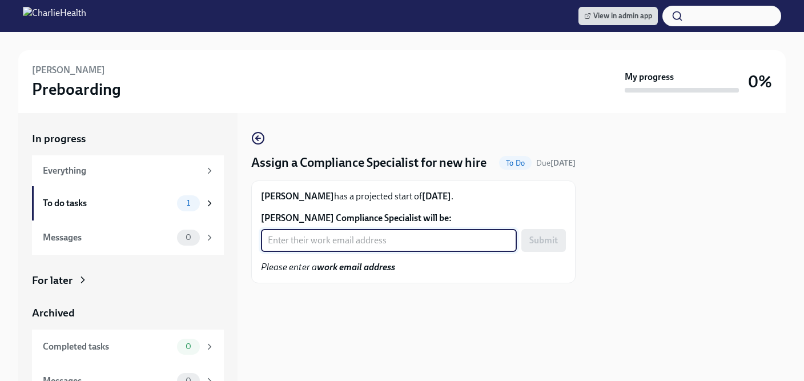
click at [350, 252] on input "[PERSON_NAME] Compliance Specialist will be:" at bounding box center [389, 240] width 256 height 23
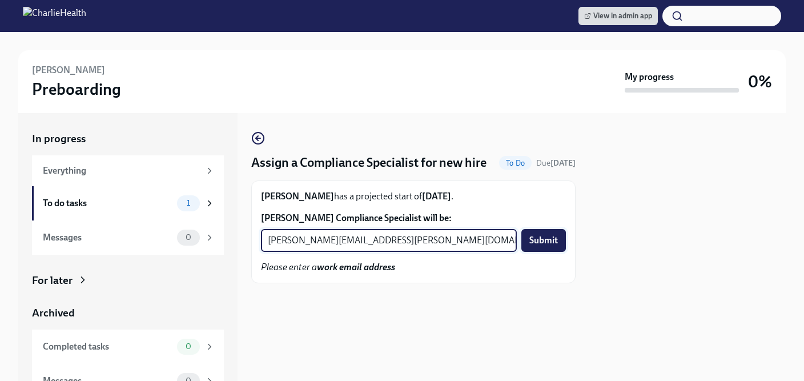
type input "[PERSON_NAME][EMAIL_ADDRESS][PERSON_NAME][DOMAIN_NAME]"
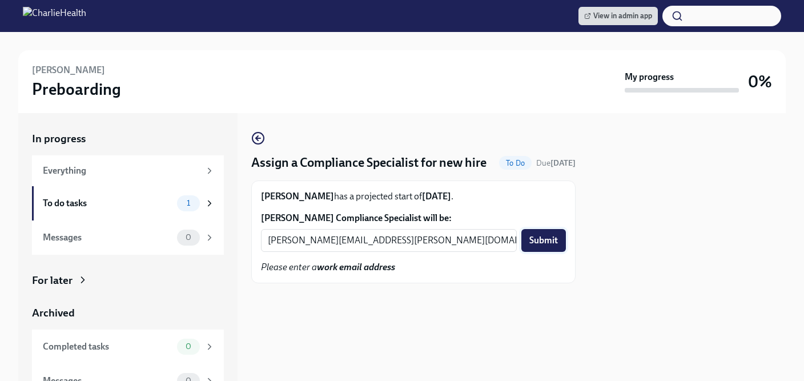
click at [539, 246] on span "Submit" at bounding box center [544, 240] width 29 height 11
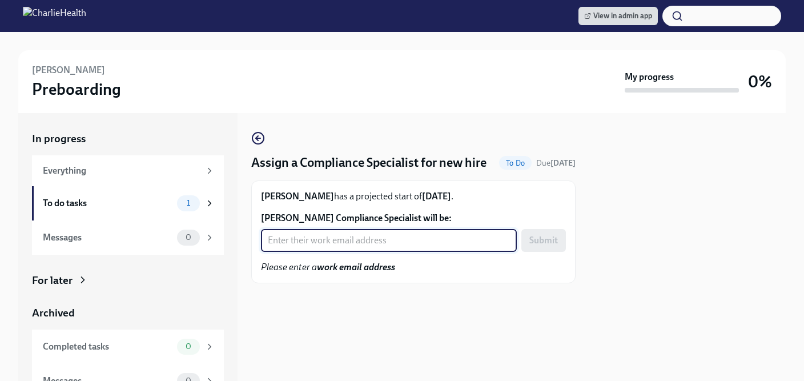
click at [350, 252] on input "[PERSON_NAME] Compliance Specialist will be:" at bounding box center [389, 240] width 256 height 23
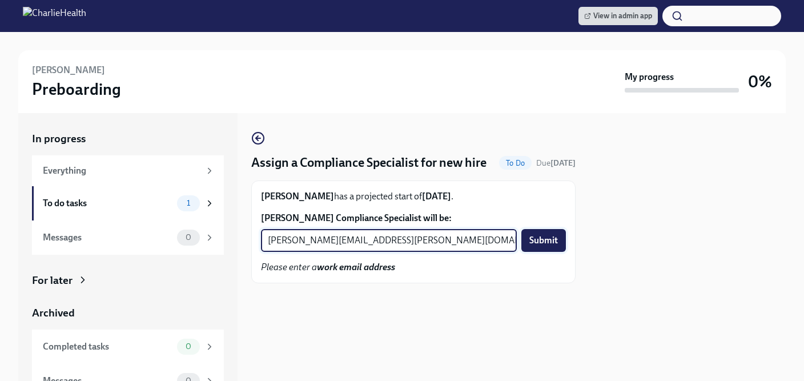
type input "[PERSON_NAME][EMAIL_ADDRESS][PERSON_NAME][DOMAIN_NAME]"
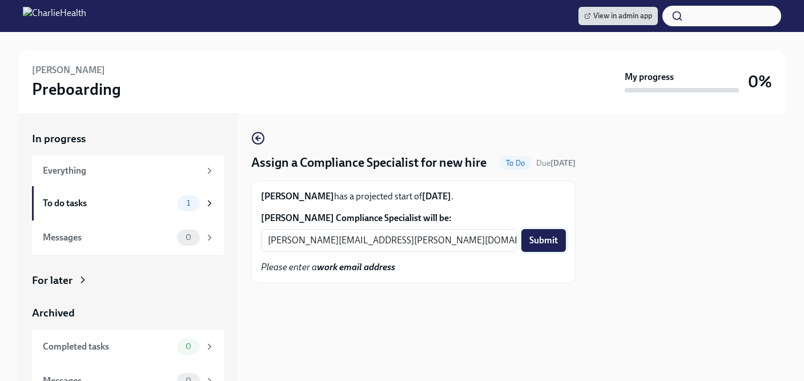
click at [544, 246] on span "Submit" at bounding box center [544, 240] width 29 height 11
